Goal: Information Seeking & Learning: Find specific fact

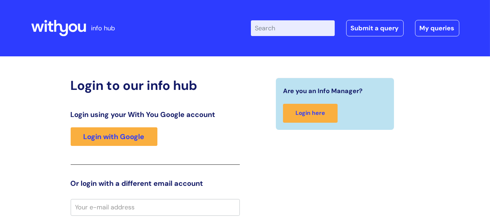
click at [267, 26] on input "Enter your search term here..." at bounding box center [293, 28] width 84 height 16
type input "EAP telephone number"
click button "Search" at bounding box center [0, 0] width 0 height 0
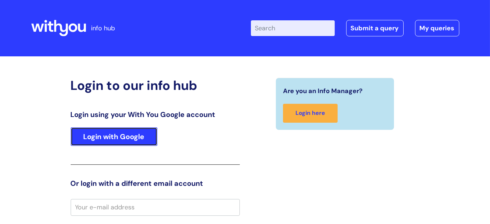
click at [123, 139] on link "Login with Google" at bounding box center [114, 136] width 87 height 19
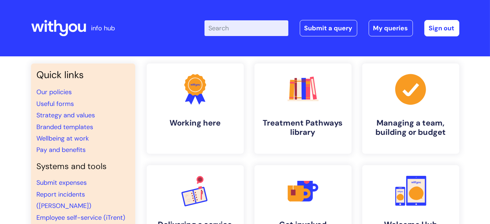
click at [218, 28] on input "Enter your search term here..." at bounding box center [247, 28] width 84 height 16
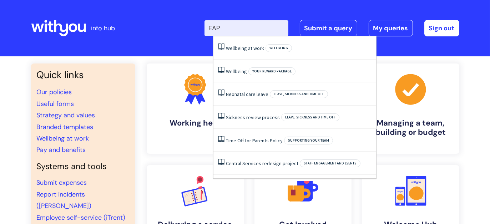
type input "EAP t"
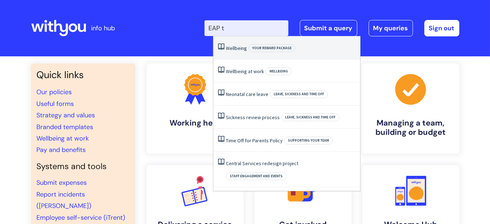
click at [257, 45] on span "Your reward package" at bounding box center [272, 48] width 47 height 8
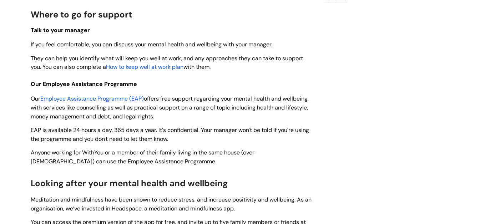
scroll to position [130, 0]
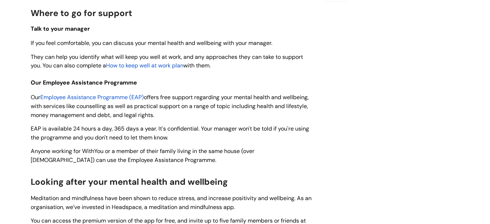
click at [103, 95] on span "Employee Assistance Programme (EAP)" at bounding box center [93, 97] width 104 height 7
